Goal: Register for event/course

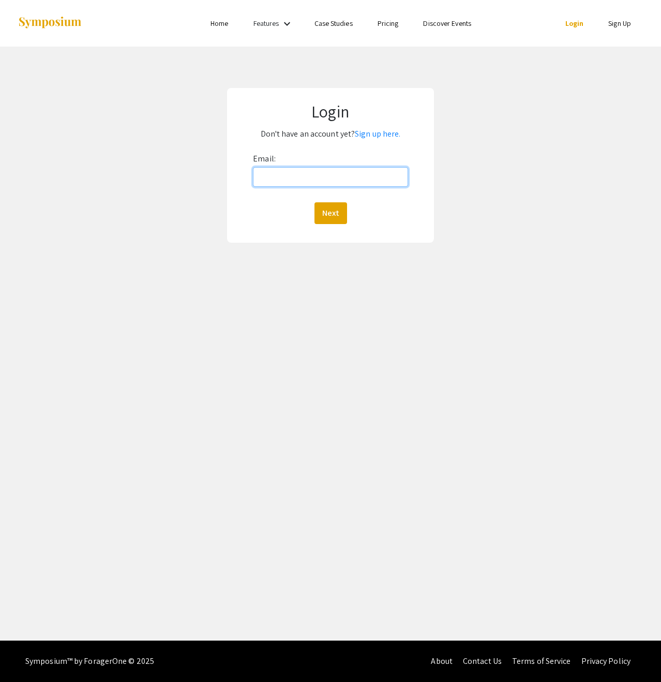
click at [267, 181] on input "Email:" at bounding box center [330, 177] width 155 height 20
type input "jiahn.kim@wfusm.edu"
click at [315, 202] on button "Next" at bounding box center [331, 213] width 33 height 22
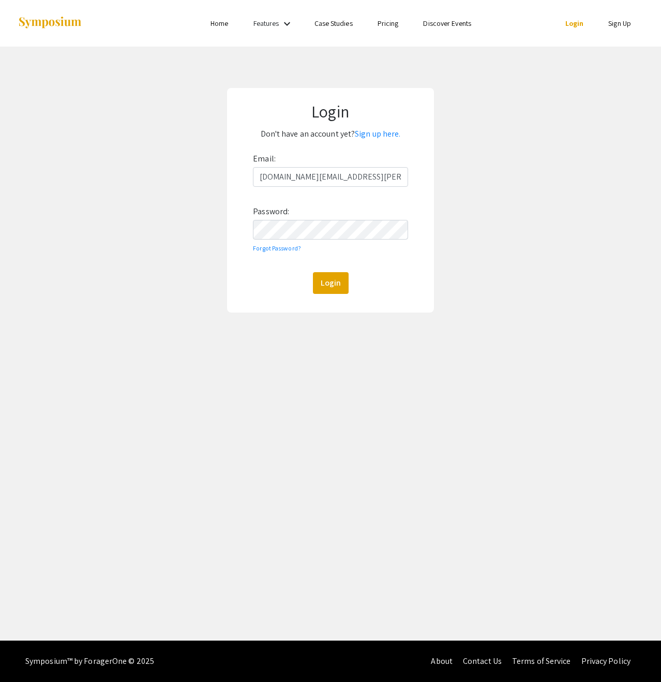
click at [346, 241] on div "Email: jiahn.kim@wfusm.edu Password: Forgot Password? Login" at bounding box center [330, 222] width 155 height 143
click at [313, 272] on button "Login" at bounding box center [331, 283] width 36 height 22
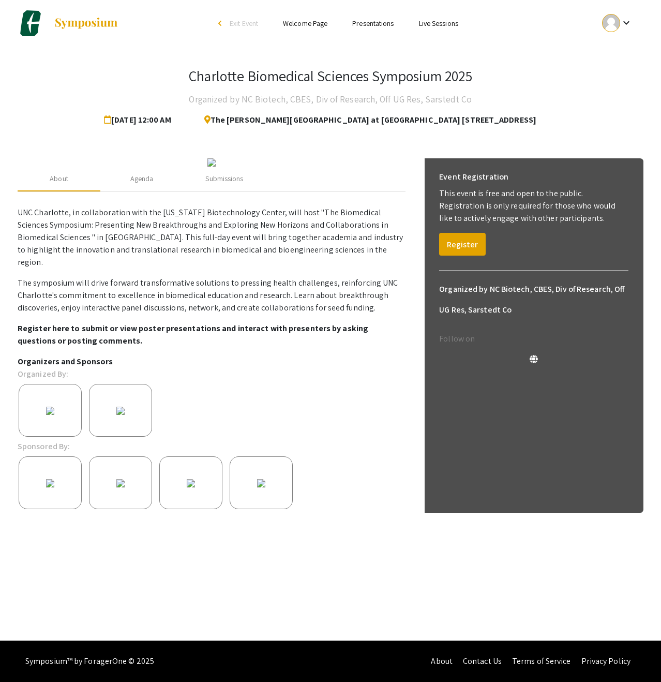
click at [375, 314] on p "The symposium will drive forward transformative solutions to pressing health ch…" at bounding box center [212, 295] width 388 height 37
click at [479, 242] on button "Register" at bounding box center [462, 244] width 47 height 23
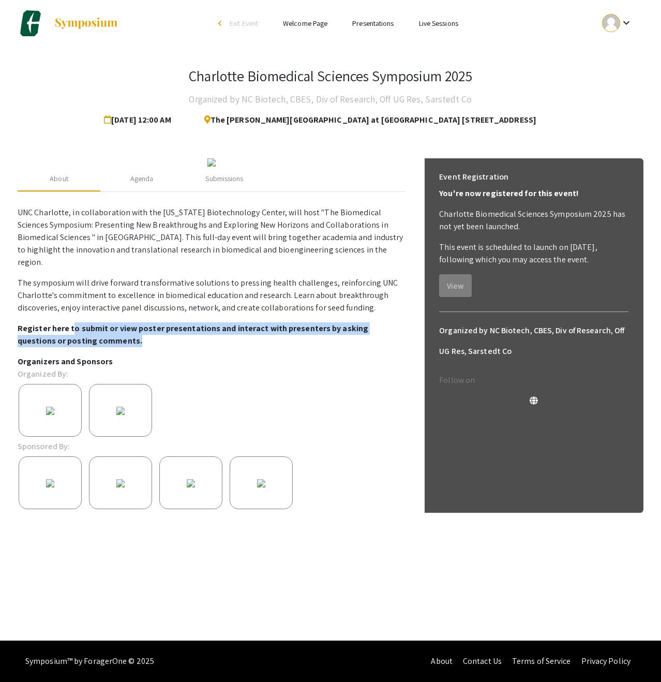
drag, startPoint x: 71, startPoint y: 413, endPoint x: 314, endPoint y: 428, distance: 243.6
click at [314, 347] on p "Register here to submit or view poster presentations and interact with presente…" at bounding box center [212, 334] width 388 height 25
click at [325, 347] on p "Register here to submit or view poster presentations and interact with presente…" at bounding box center [212, 334] width 388 height 25
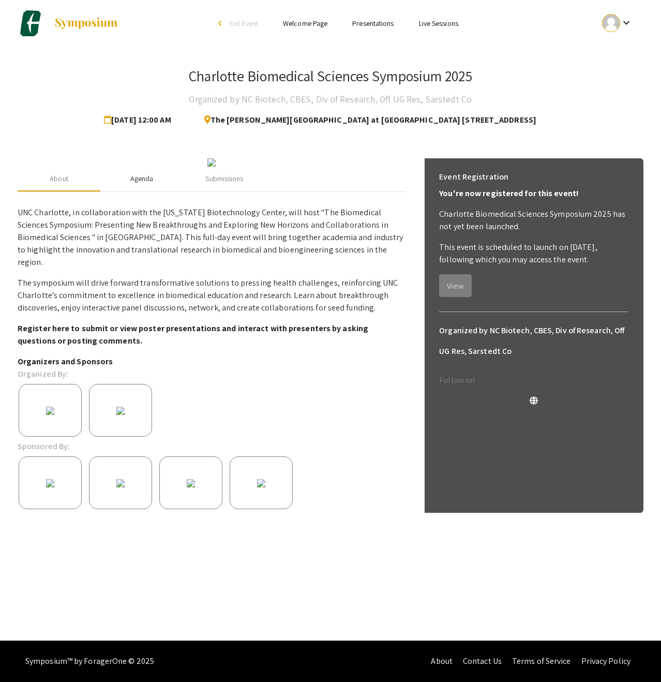
click at [147, 191] on div "Agenda" at bounding box center [141, 179] width 83 height 25
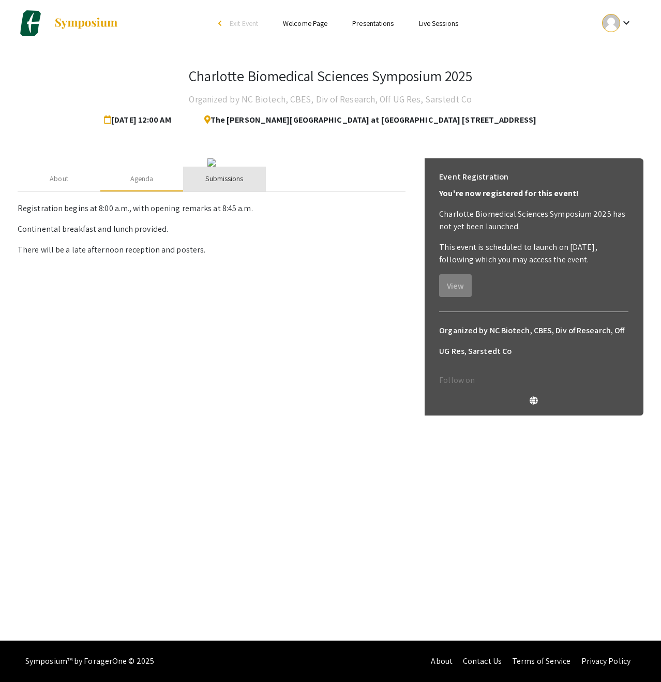
click at [232, 184] on div "Submissions" at bounding box center [224, 178] width 38 height 11
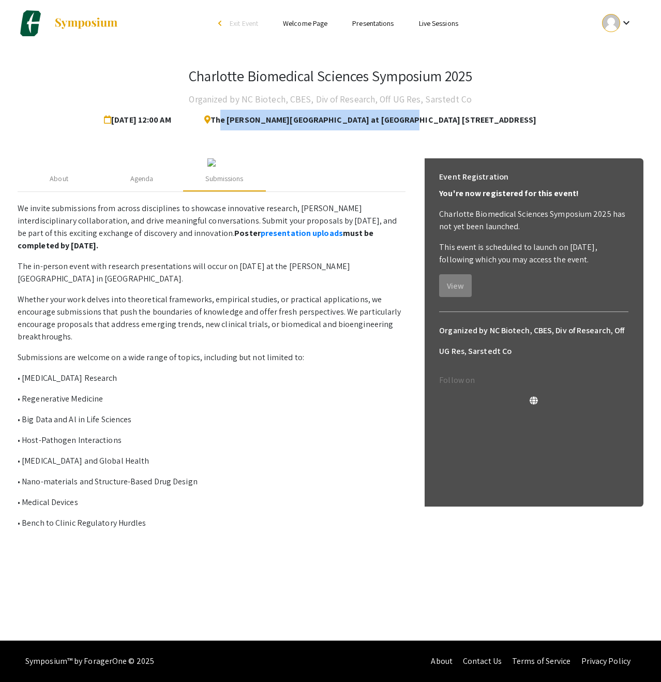
drag, startPoint x: 233, startPoint y: 120, endPoint x: 273, endPoint y: 106, distance: 41.7
click at [399, 123] on span "The Dubois Center at UNC Charlotte Center City 320 E. 9th Street Charlotte, NC …" at bounding box center [366, 120] width 340 height 21
drag, startPoint x: 232, startPoint y: 119, endPoint x: 539, endPoint y: 116, distance: 306.3
click at [537, 116] on span "The Dubois Center at UNC Charlotte Center City 320 E. 9th Street Charlotte, NC …" at bounding box center [366, 120] width 340 height 21
copy span "The Dubois Center at UNC Charlotte Center City 320 E. 9th Street Charlotte, NC …"
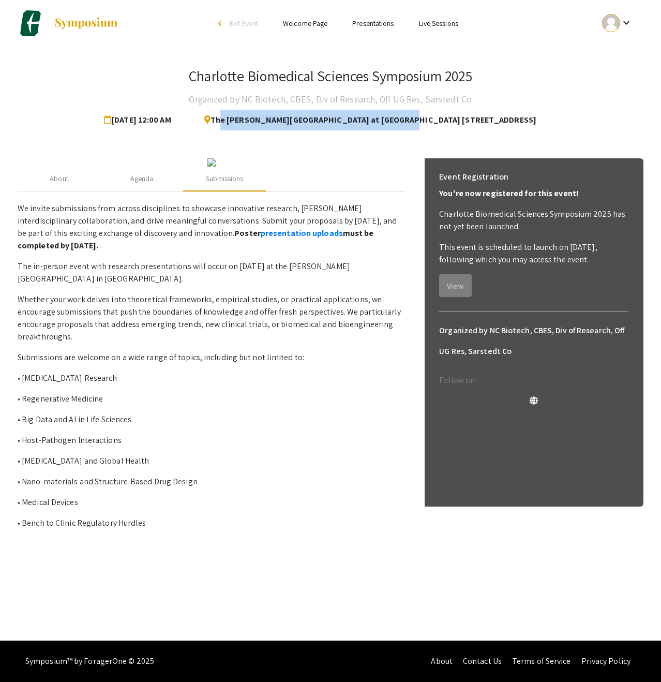
click at [216, 165] on img at bounding box center [211, 162] width 8 height 8
click at [356, 144] on div "Charlotte Biomedical Sciences Symposium 2025 Organized by NC Biotech, CBES, Div…" at bounding box center [331, 292] width 642 height 491
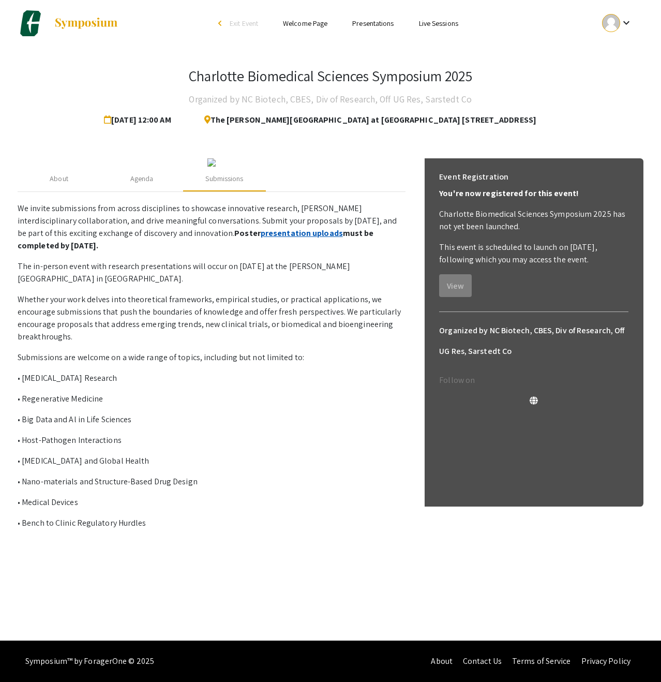
click at [274, 239] on link "presentation uploads" at bounding box center [302, 233] width 82 height 11
click at [311, 28] on li "Welcome Page" at bounding box center [305, 23] width 69 height 12
click at [313, 24] on link "Welcome Page" at bounding box center [305, 23] width 44 height 9
click at [379, 21] on link "Presentations" at bounding box center [372, 23] width 41 height 9
click at [440, 29] on ul "keyboard_arrow_down" at bounding box center [540, 23] width 206 height 47
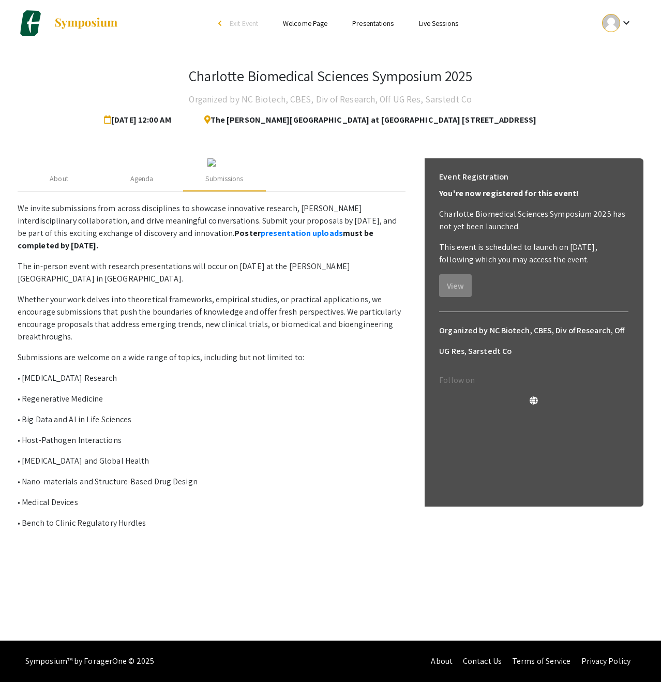
click at [445, 20] on link "Live Sessions" at bounding box center [438, 23] width 39 height 9
